Goal: Information Seeking & Learning: Learn about a topic

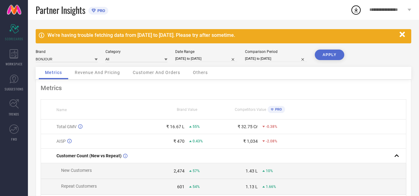
click at [165, 61] on div at bounding box center [165, 59] width 3 height 6
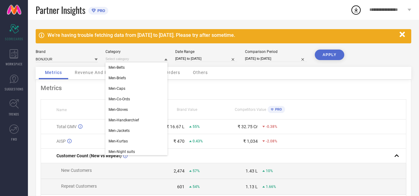
scroll to position [136, 0]
click at [122, 134] on div "Men-Socks" at bounding box center [136, 131] width 62 height 11
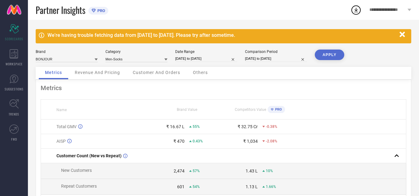
click at [331, 57] on button "APPLY" at bounding box center [329, 55] width 29 height 11
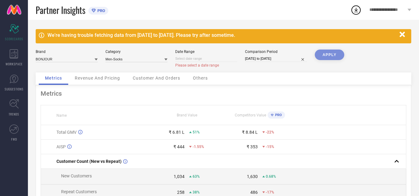
select select "8"
select select "2025"
select select "9"
select select "2025"
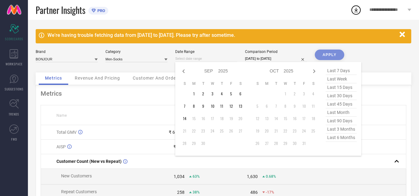
click at [190, 58] on input at bounding box center [206, 58] width 62 height 7
click at [195, 93] on td "1" at bounding box center [193, 93] width 9 height 9
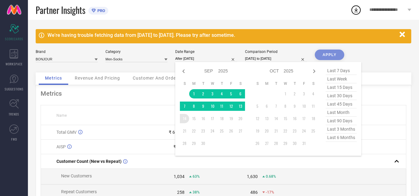
type input "[DATE] to [DATE]"
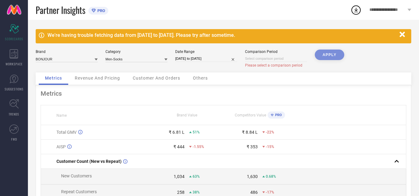
select select "8"
select select "2025"
select select "9"
select select "2025"
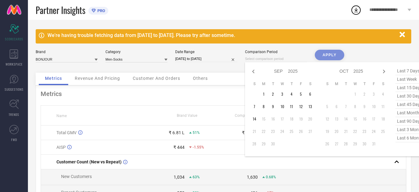
click at [255, 60] on input at bounding box center [276, 58] width 62 height 7
click at [264, 93] on td "1" at bounding box center [263, 93] width 9 height 9
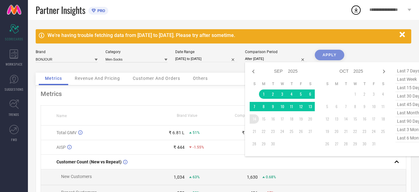
type input "[DATE] to [DATE]"
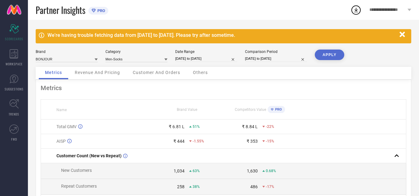
click at [332, 55] on button "APPLY" at bounding box center [329, 55] width 29 height 11
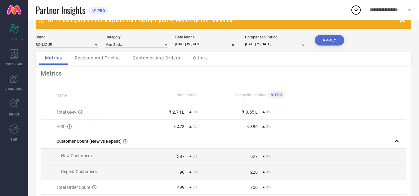
scroll to position [0, 0]
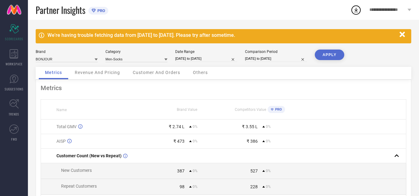
click at [401, 34] on icon "button" at bounding box center [401, 34] width 5 height 5
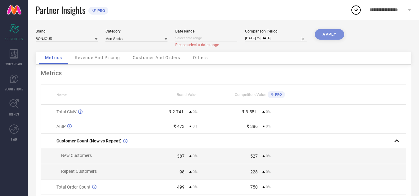
select select "8"
select select "2025"
select select "9"
select select "2025"
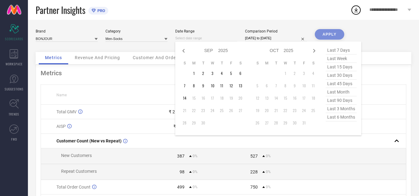
click at [203, 39] on input at bounding box center [206, 38] width 62 height 7
click at [184, 51] on icon at bounding box center [183, 50] width 7 height 7
select select "7"
select select "2025"
select select "8"
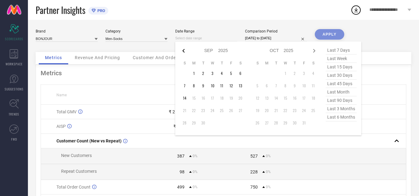
select select "2025"
click at [230, 74] on td "1" at bounding box center [230, 73] width 9 height 9
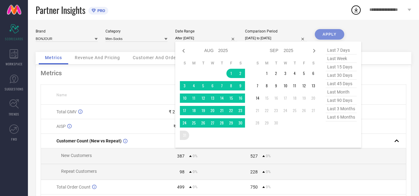
type input "[DATE] to [DATE]"
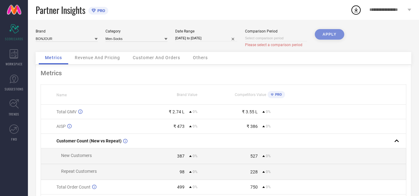
select select "8"
select select "2025"
select select "9"
select select "2025"
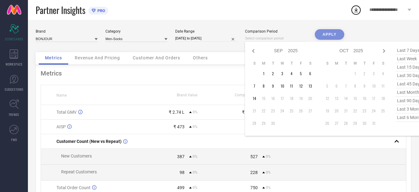
click at [249, 41] on input at bounding box center [276, 38] width 62 height 7
click at [254, 51] on icon at bounding box center [253, 50] width 7 height 7
select select "7"
select select "2025"
select select "8"
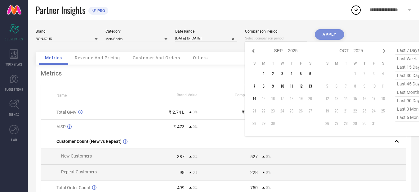
select select "2025"
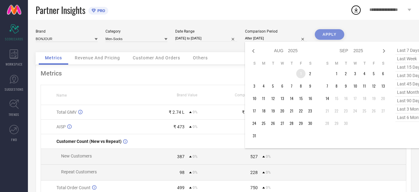
click at [300, 73] on td "1" at bounding box center [300, 73] width 9 height 9
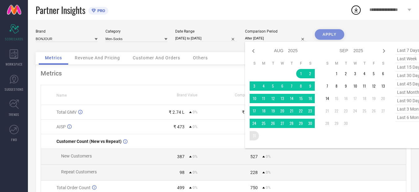
type input "[DATE] to [DATE]"
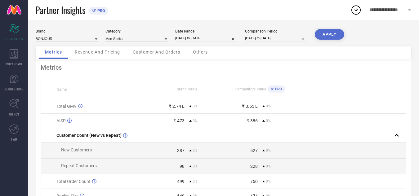
click at [329, 35] on button "APPLY" at bounding box center [329, 34] width 29 height 11
click at [267, 89] on div "PRO" at bounding box center [275, 89] width 19 height 10
click at [273, 89] on span "PRO" at bounding box center [277, 89] width 8 height 4
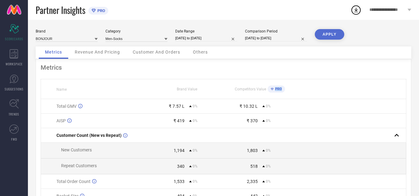
click at [273, 89] on span "PRO" at bounding box center [277, 89] width 8 height 4
click at [111, 52] on span "Revenue And Pricing" at bounding box center [97, 52] width 45 height 5
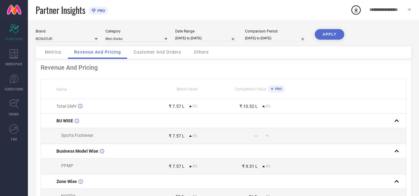
click at [162, 55] on span "Customer And Orders" at bounding box center [157, 52] width 47 height 5
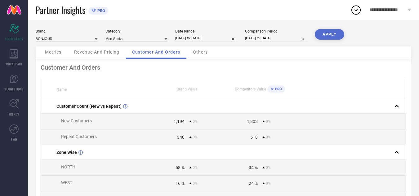
click at [206, 51] on span "Others" at bounding box center [200, 52] width 15 height 5
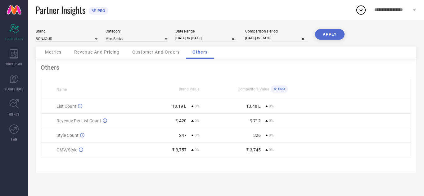
click at [51, 51] on span "Metrics" at bounding box center [53, 52] width 16 height 5
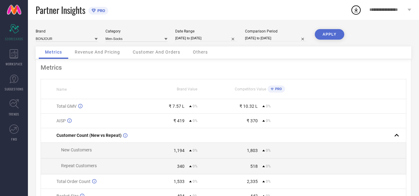
click at [89, 47] on div "Revenue And Pricing" at bounding box center [98, 53] width 58 height 12
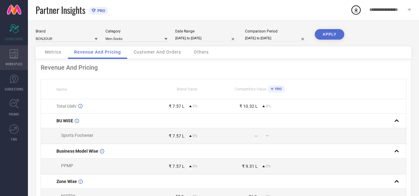
click at [7, 59] on div "WORKSPACE" at bounding box center [14, 57] width 28 height 25
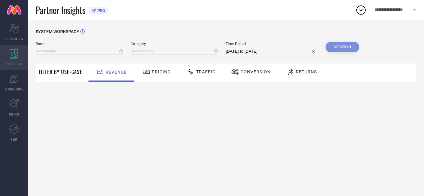
type input "BONJOUR"
type input "All"
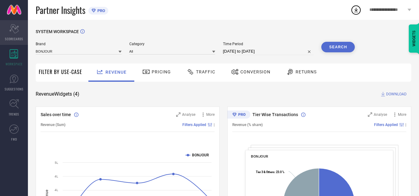
click at [14, 34] on div "Scorecard SCORECARDS" at bounding box center [14, 32] width 28 height 25
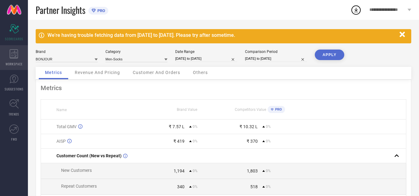
click at [13, 55] on icon at bounding box center [14, 53] width 9 height 9
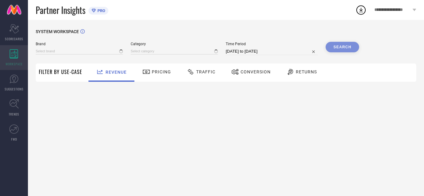
type input "BONJOUR"
type input "All"
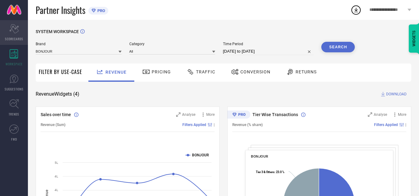
click at [13, 29] on icon "Scorecard" at bounding box center [14, 28] width 10 height 9
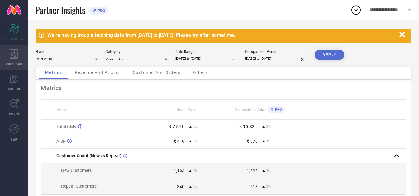
click at [15, 57] on icon at bounding box center [14, 53] width 9 height 9
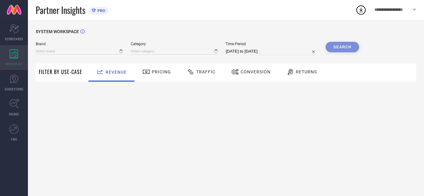
type input "BONJOUR"
type input "All"
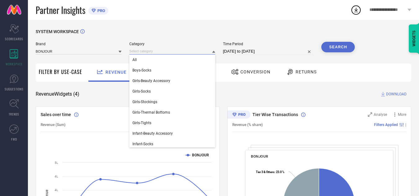
click at [210, 53] on input at bounding box center [172, 51] width 86 height 7
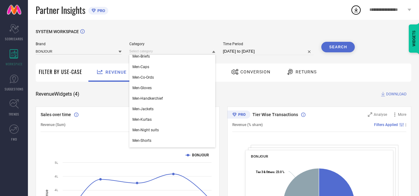
scroll to position [123, 0]
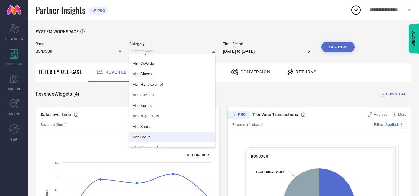
click at [153, 135] on div "Men-Socks" at bounding box center [172, 137] width 86 height 11
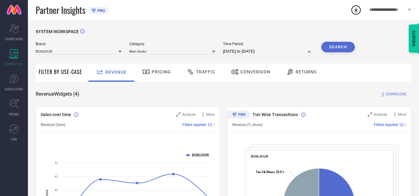
click at [334, 48] on button "Search" at bounding box center [337, 47] width 33 height 11
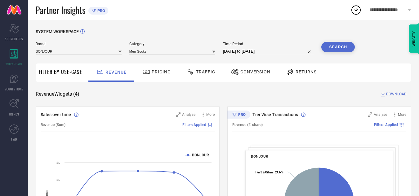
select select "7"
select select "2025"
select select "8"
select select "2025"
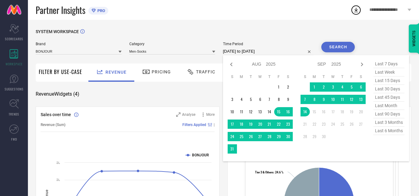
click at [286, 50] on input "[DATE] to [DATE]" at bounding box center [268, 51] width 91 height 7
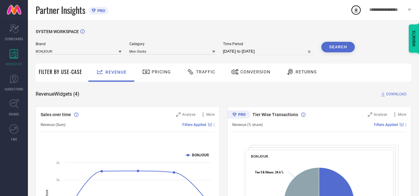
click at [292, 38] on div "SYSTEM WORKSPACE" at bounding box center [223, 35] width 375 height 13
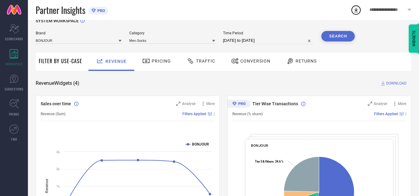
scroll to position [12, 0]
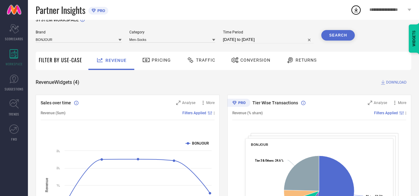
select select "7"
select select "2025"
select select "8"
select select "2025"
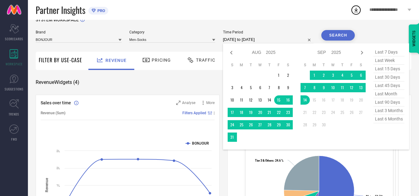
click at [263, 39] on input "[DATE] to [DATE]" at bounding box center [268, 39] width 91 height 7
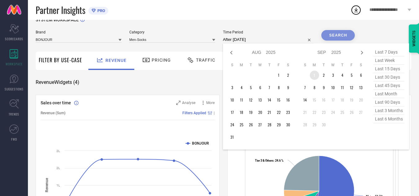
click at [315, 76] on td "1" at bounding box center [314, 75] width 9 height 9
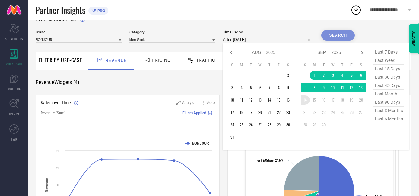
type input "[DATE] to [DATE]"
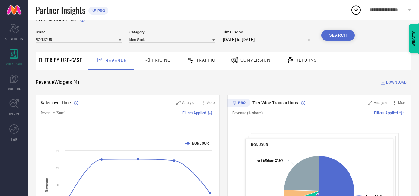
click at [338, 38] on button "Search" at bounding box center [337, 35] width 33 height 11
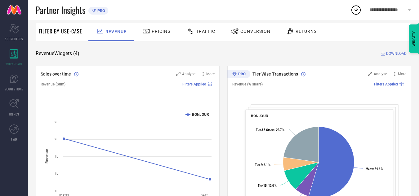
scroll to position [42, 0]
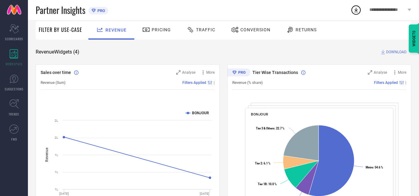
click at [385, 53] on icon at bounding box center [383, 52] width 6 height 6
click at [356, 4] on icon at bounding box center [355, 9] width 11 height 11
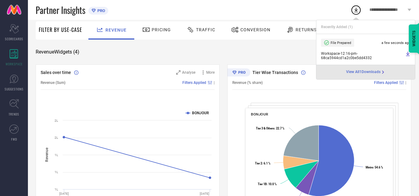
click at [408, 54] on icon at bounding box center [408, 54] width 4 height 4
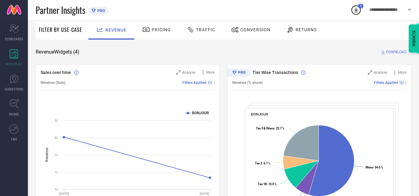
click at [238, 47] on div "SYSTEM WORKSPACE Brand BONJOUR Category Men-Socks Time Period [DATE] to [DATE] …" at bounding box center [223, 184] width 375 height 395
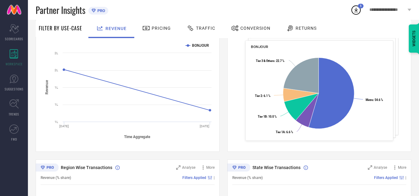
scroll to position [120, 0]
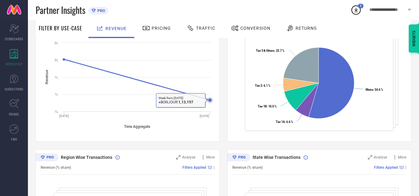
click at [211, 100] on icon at bounding box center [210, 100] width 4 height 4
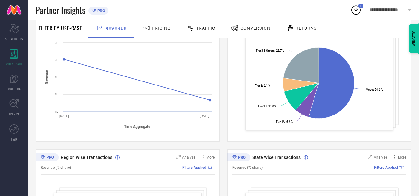
scroll to position [0, 0]
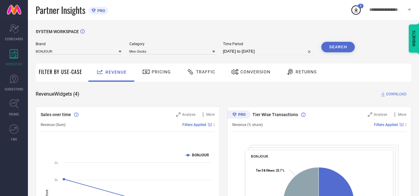
click at [152, 72] on span "Pricing" at bounding box center [161, 71] width 19 height 5
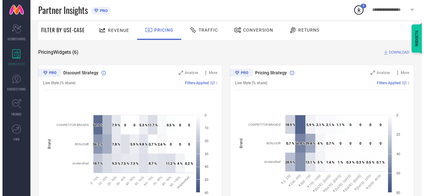
scroll to position [43, 0]
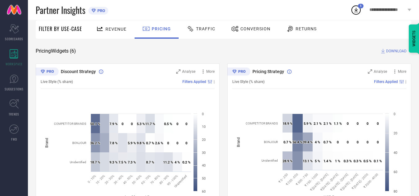
click at [72, 131] on rect at bounding box center [128, 157] width 174 height 93
click at [205, 72] on icon at bounding box center [203, 72] width 6 height 6
click at [218, 51] on div "Pricing Widgets ( 6 ) DOWNLOAD" at bounding box center [223, 51] width 375 height 6
click at [203, 75] on icon at bounding box center [203, 72] width 6 height 6
click at [200, 82] on span "Add to emailer" at bounding box center [196, 83] width 24 height 4
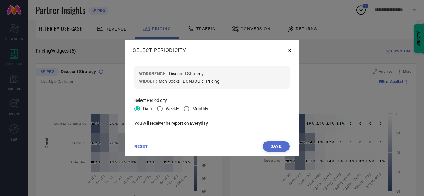
click at [289, 49] on icon at bounding box center [289, 51] width 4 height 4
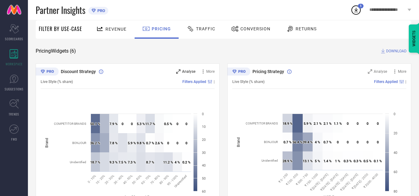
click at [181, 70] on div "Analyse" at bounding box center [185, 72] width 19 height 6
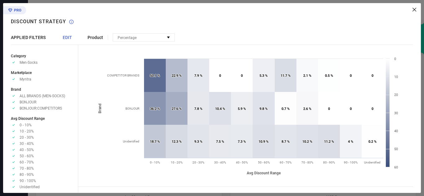
scroll to position [6, 0]
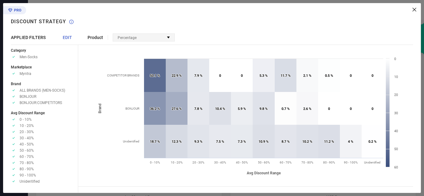
click at [167, 37] on icon at bounding box center [168, 38] width 3 height 2
click at [215, 34] on div "Product Percentage No options available" at bounding box center [249, 37] width 342 height 8
click at [63, 36] on span "EDIT" at bounding box center [67, 37] width 9 height 5
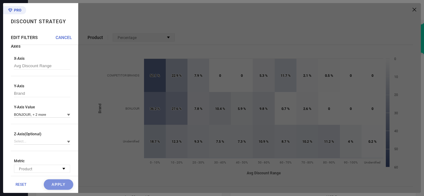
click at [222, 35] on div at bounding box center [249, 98] width 342 height 190
drag, startPoint x: 73, startPoint y: 67, endPoint x: 76, endPoint y: 70, distance: 4.6
click at [76, 70] on div "Axes X-Axis Avg Discount Range Y-Axis Brand Y-Axis Value BONJOUR, + 2 more Z-Ax…" at bounding box center [44, 119] width 67 height 149
click at [21, 183] on span "RESET" at bounding box center [21, 185] width 11 height 4
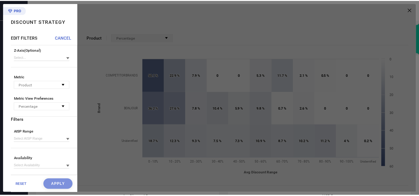
scroll to position [0, 0]
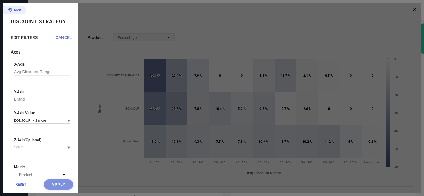
click at [155, 56] on div at bounding box center [249, 98] width 342 height 190
click at [63, 38] on span "CANCEL" at bounding box center [63, 37] width 16 height 5
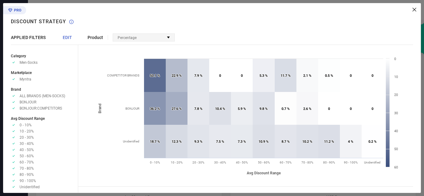
click at [414, 9] on icon at bounding box center [414, 10] width 4 height 4
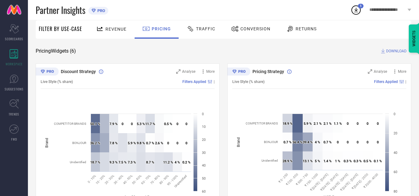
scroll to position [60, 0]
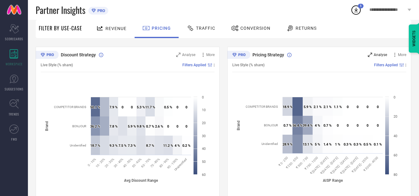
click at [374, 53] on span "Analyse" at bounding box center [380, 55] width 13 height 4
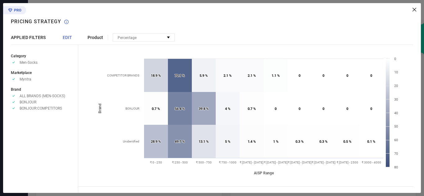
click at [414, 10] on icon at bounding box center [414, 10] width 4 height 4
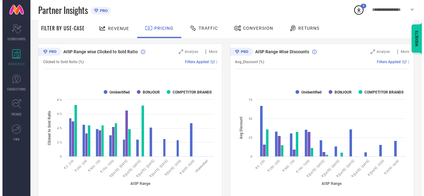
scroll to position [223, 0]
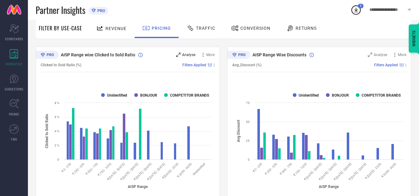
click at [180, 57] on icon at bounding box center [178, 55] width 4 height 4
